Goal: Navigation & Orientation: Go to known website

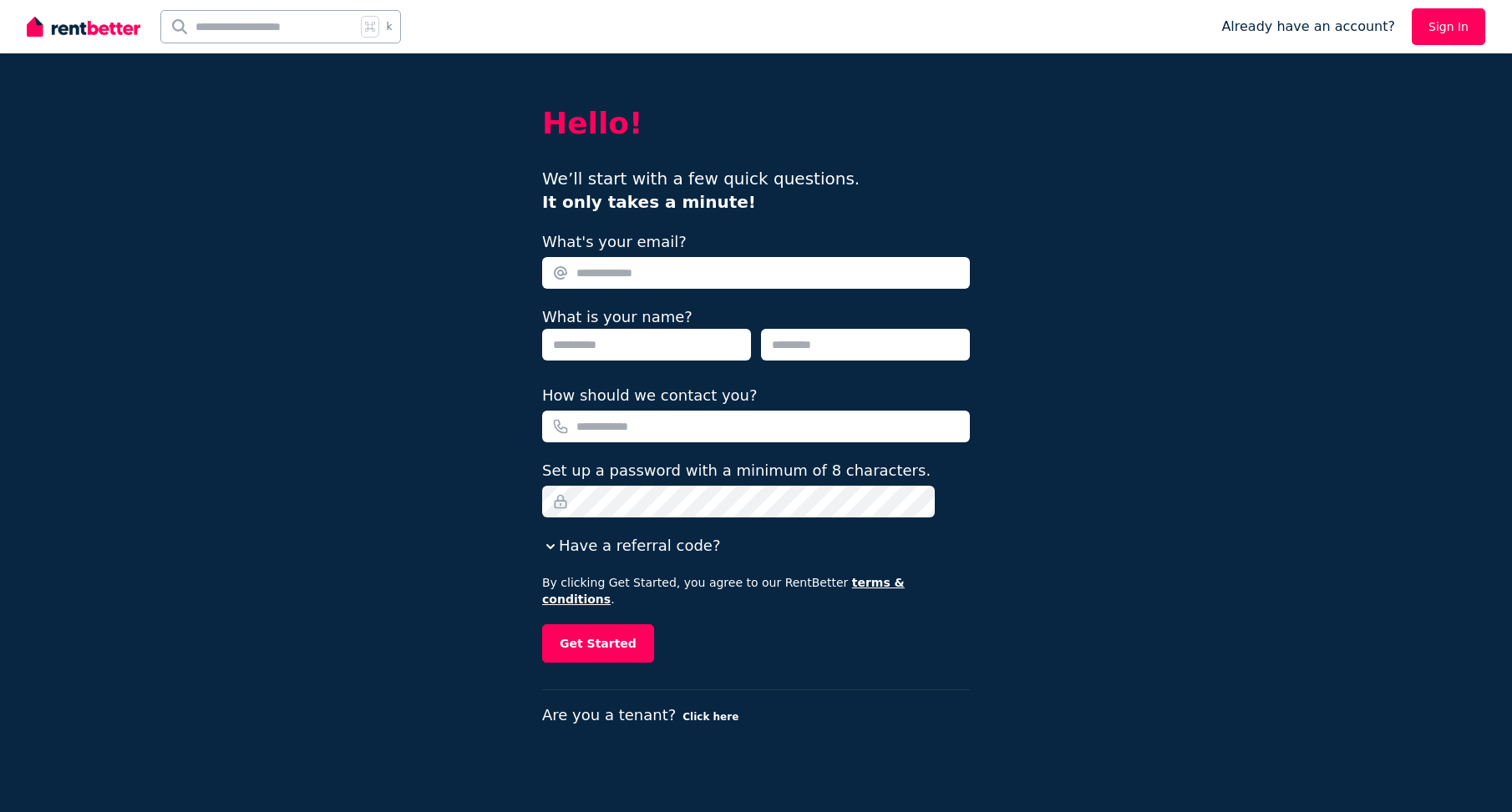
click at [720, 711] on button "Click here" at bounding box center [710, 718] width 56 height 14
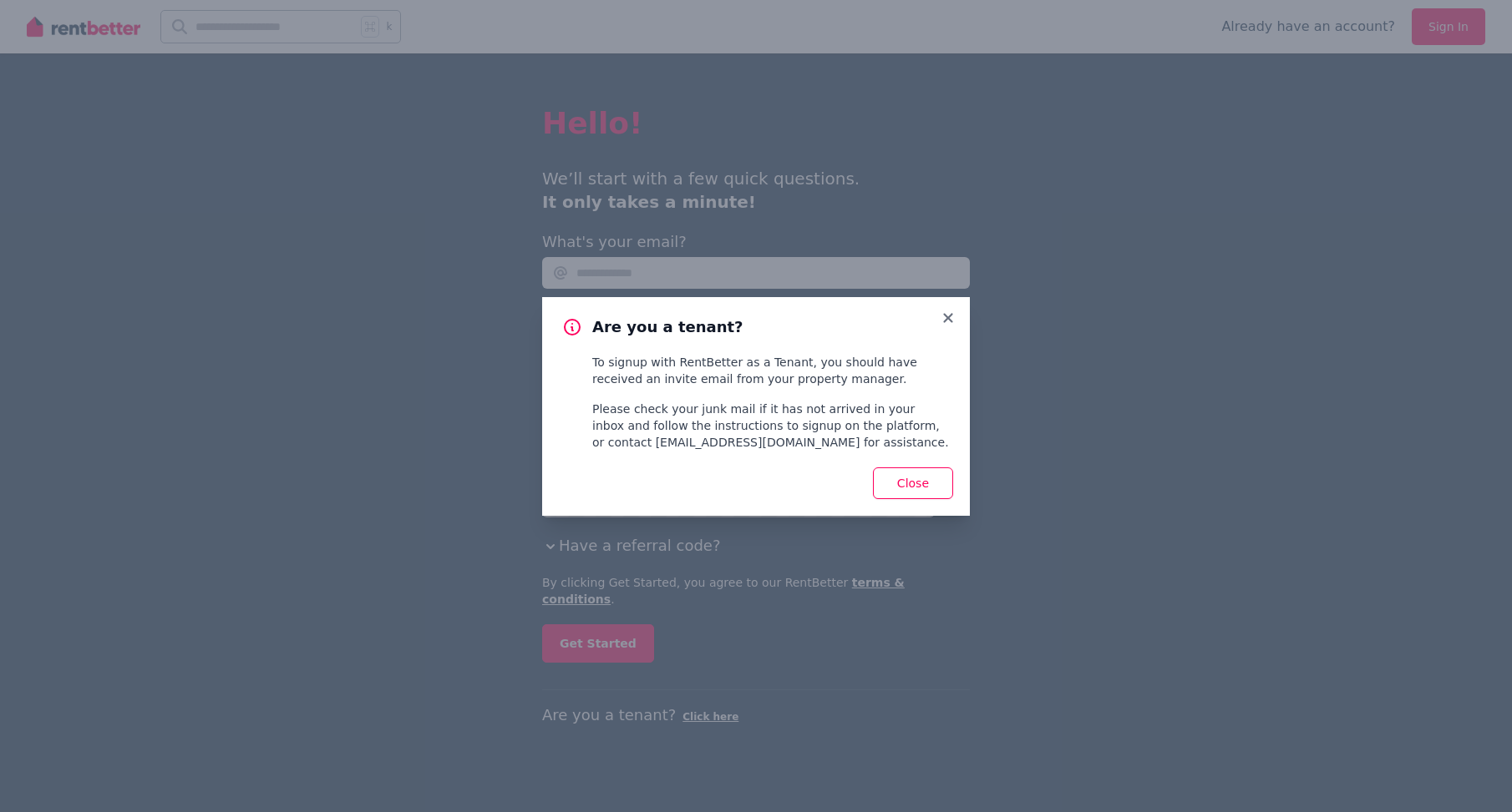
click at [952, 326] on div "Are you a tenant? To signup with RentBetter as a Tenant, you should have receiv…" at bounding box center [756, 374] width 428 height 154
click at [961, 309] on div "Are you a tenant? To signup with RentBetter as a Tenant, you should have receiv…" at bounding box center [756, 374] width 428 height 154
click at [954, 317] on icon at bounding box center [948, 317] width 17 height 15
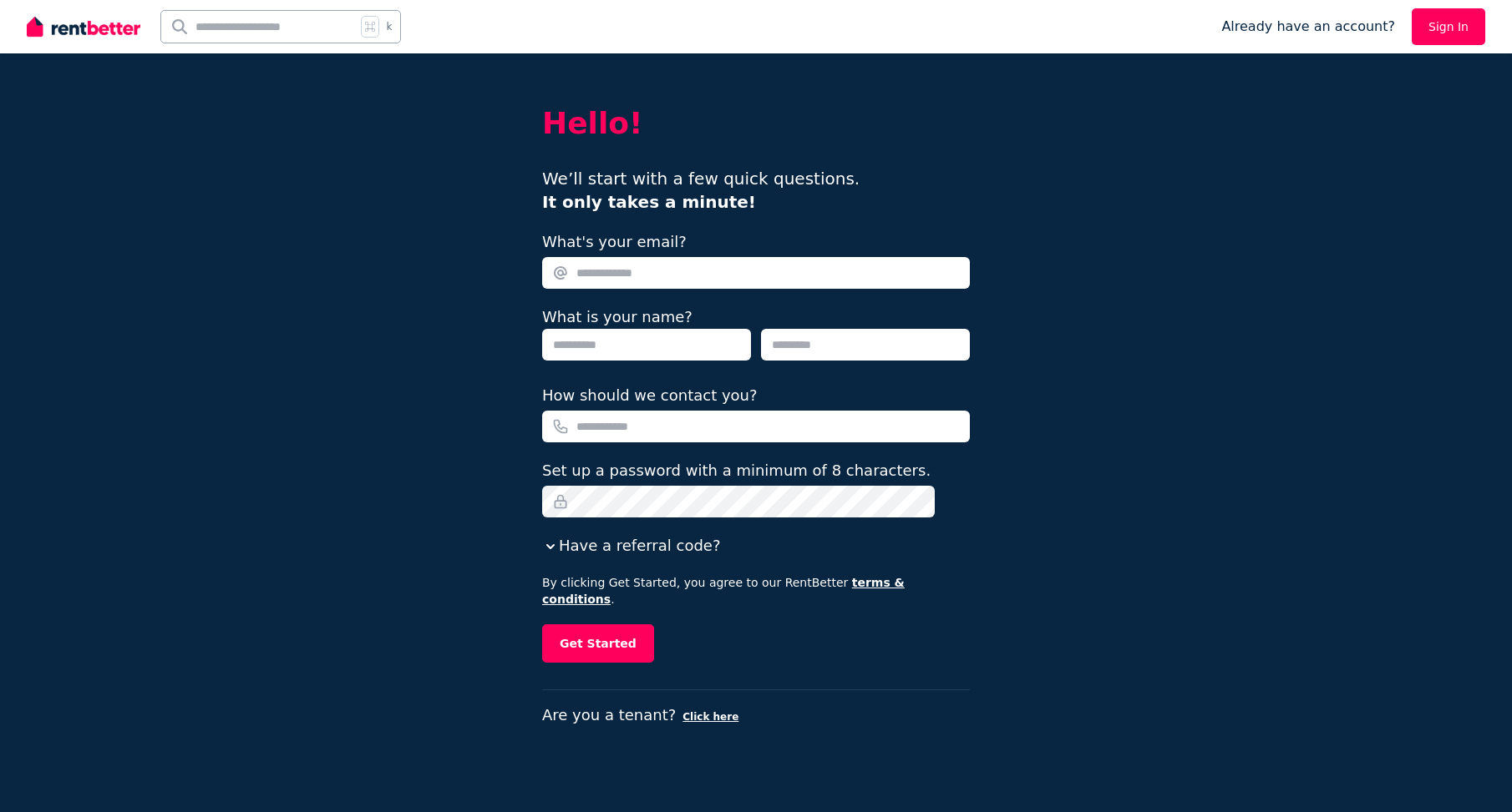
click at [1416, 215] on div "Hello! We’ll start with a few quick questions. It only takes a minute! What's y…" at bounding box center [756, 406] width 1512 height 812
click at [380, 27] on div "k" at bounding box center [377, 26] width 31 height 21
click at [265, 34] on input "text" at bounding box center [259, 26] width 195 height 32
type input "****"
click at [76, 29] on img at bounding box center [83, 27] width 114 height 25
